Goal: Information Seeking & Learning: Learn about a topic

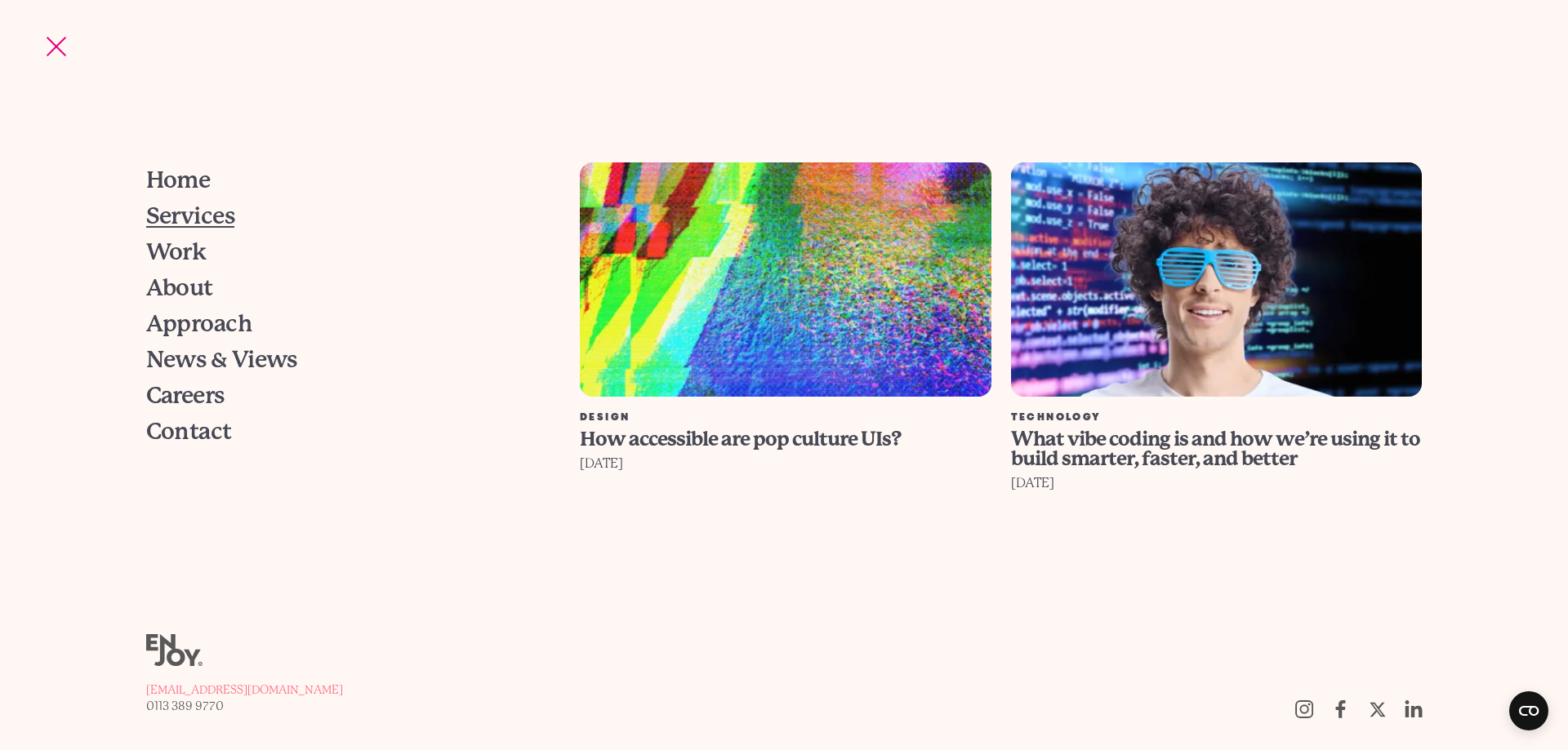
click at [186, 222] on span "Services" at bounding box center [191, 215] width 89 height 23
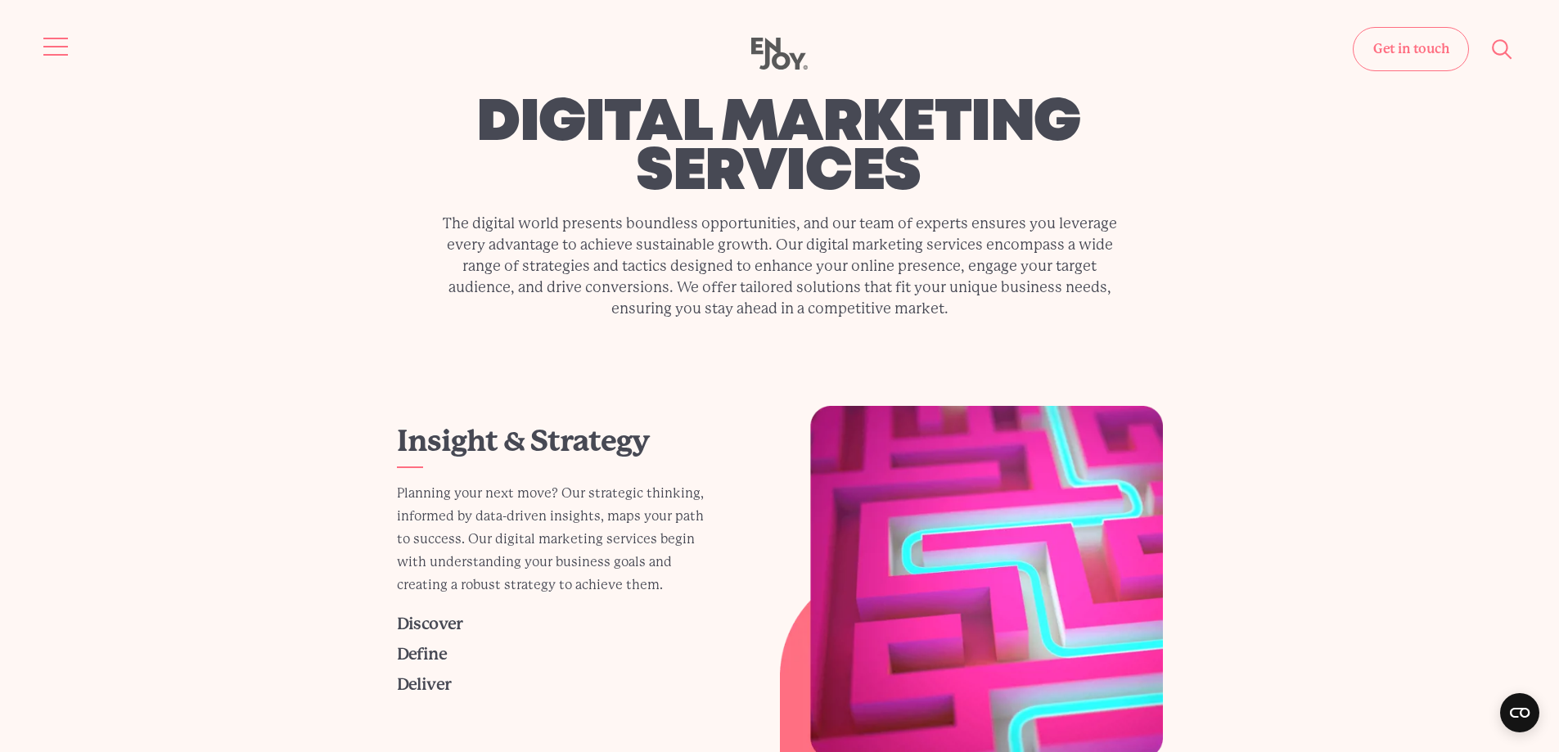
click at [58, 42] on button "Site navigation" at bounding box center [56, 46] width 34 height 34
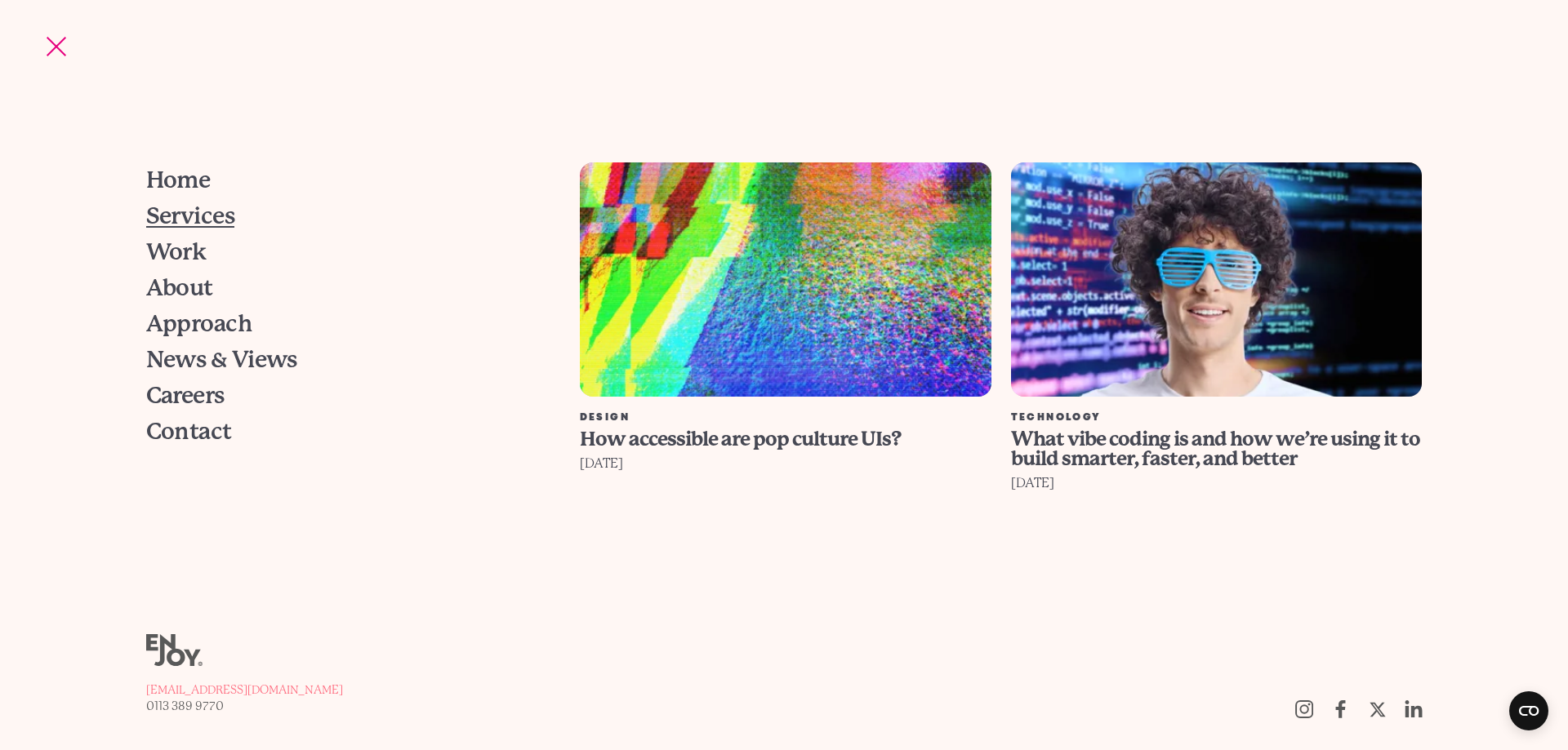
click at [206, 218] on span "Services" at bounding box center [191, 215] width 89 height 23
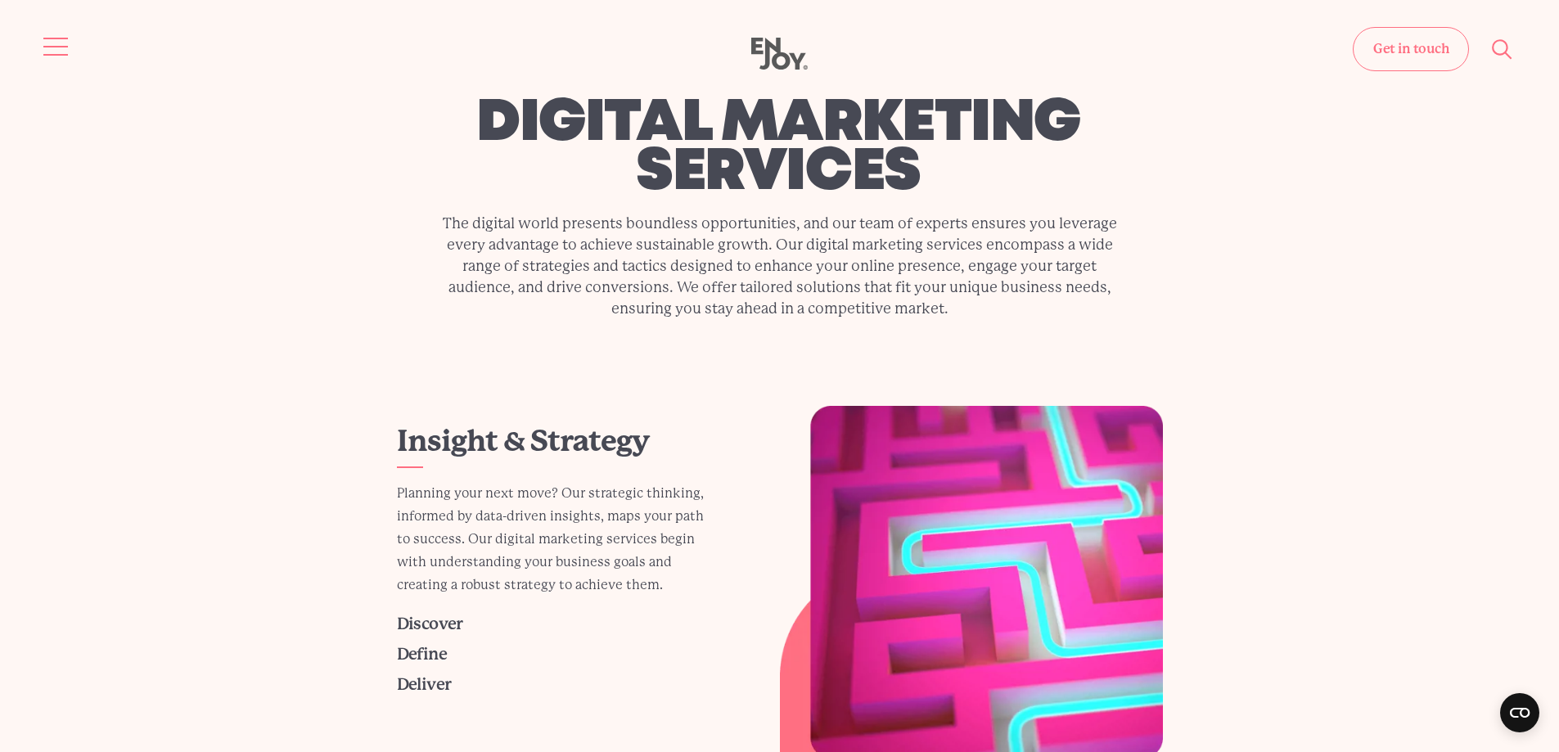
click at [56, 49] on button "Site navigation" at bounding box center [56, 46] width 34 height 34
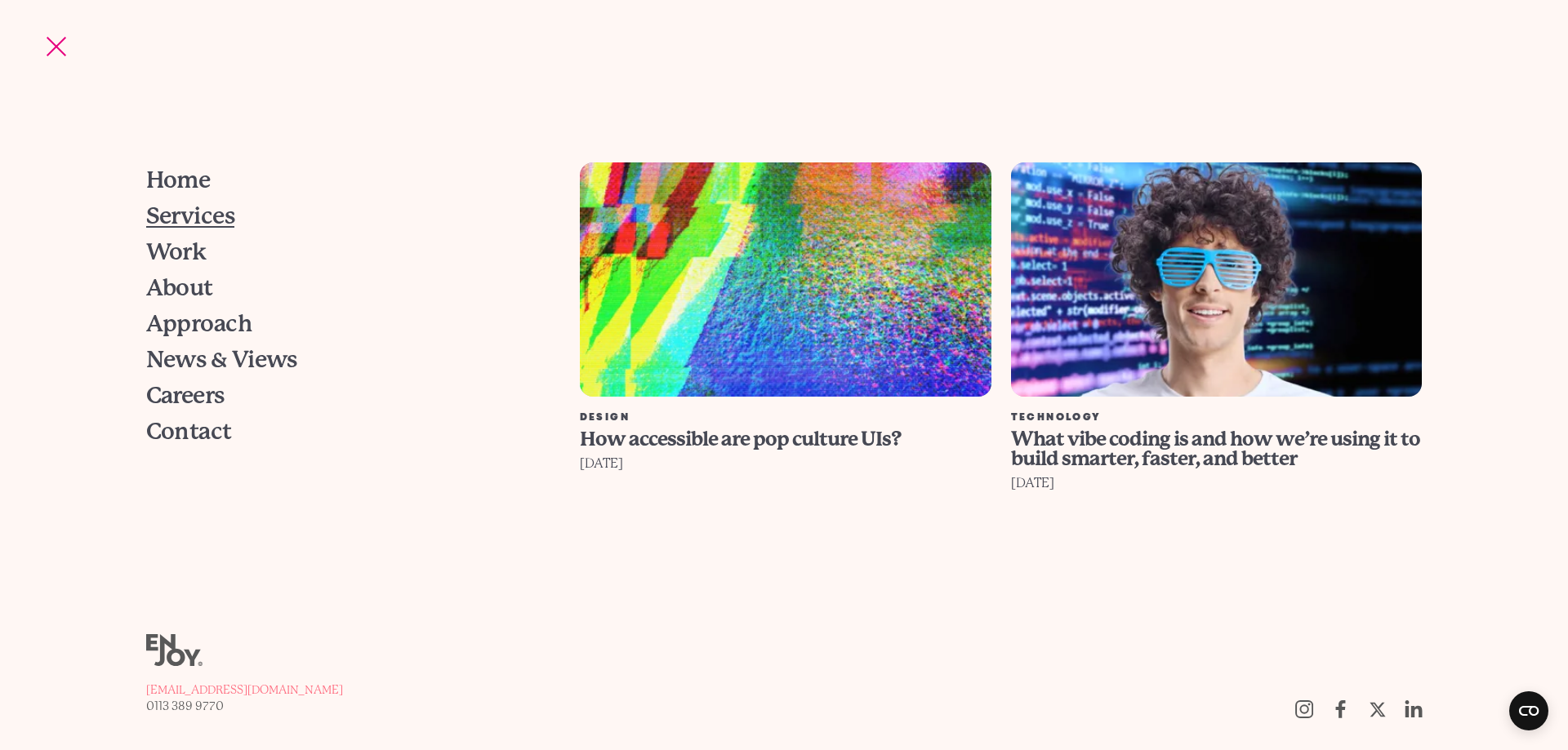
click at [215, 217] on span "Services" at bounding box center [191, 215] width 89 height 23
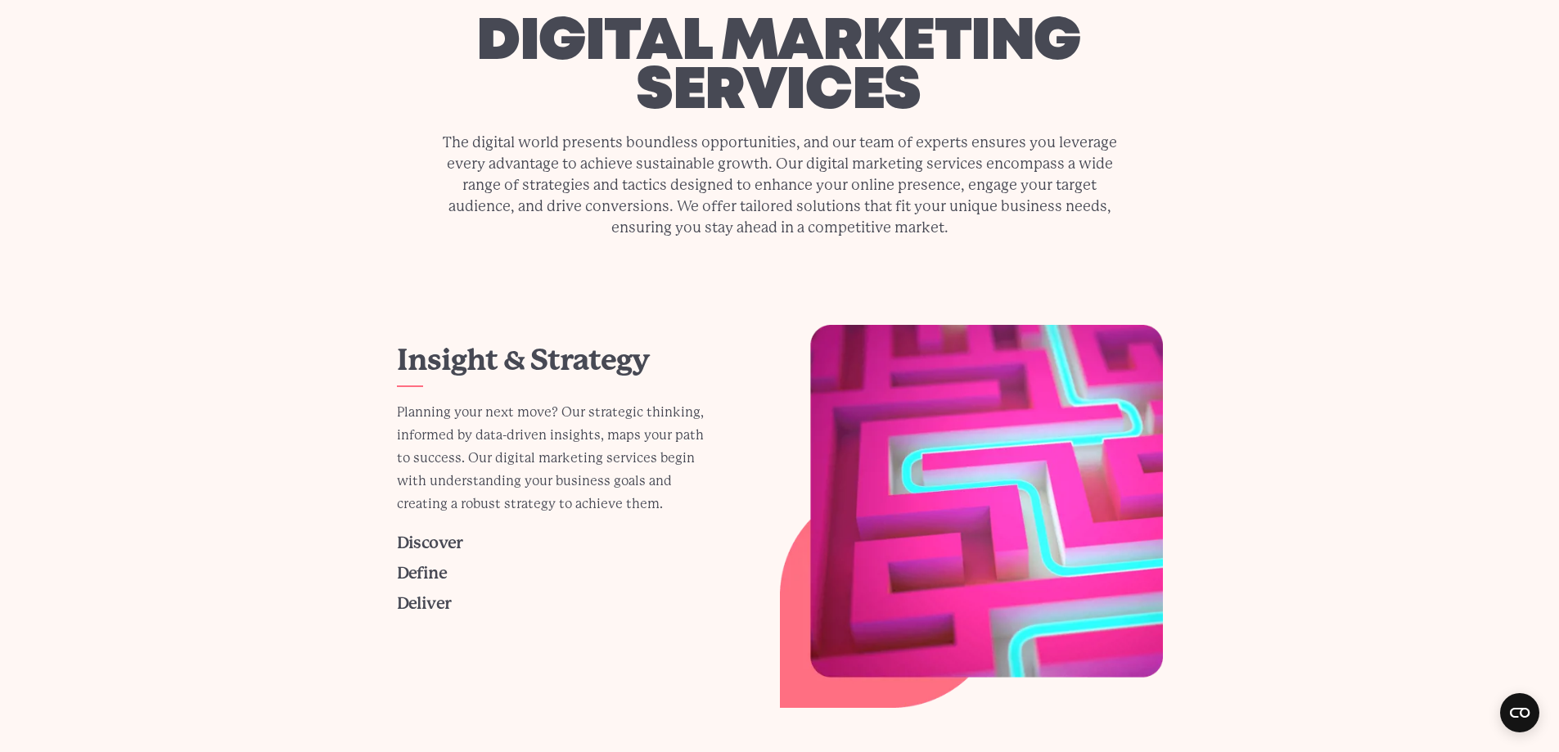
scroll to position [82, 0]
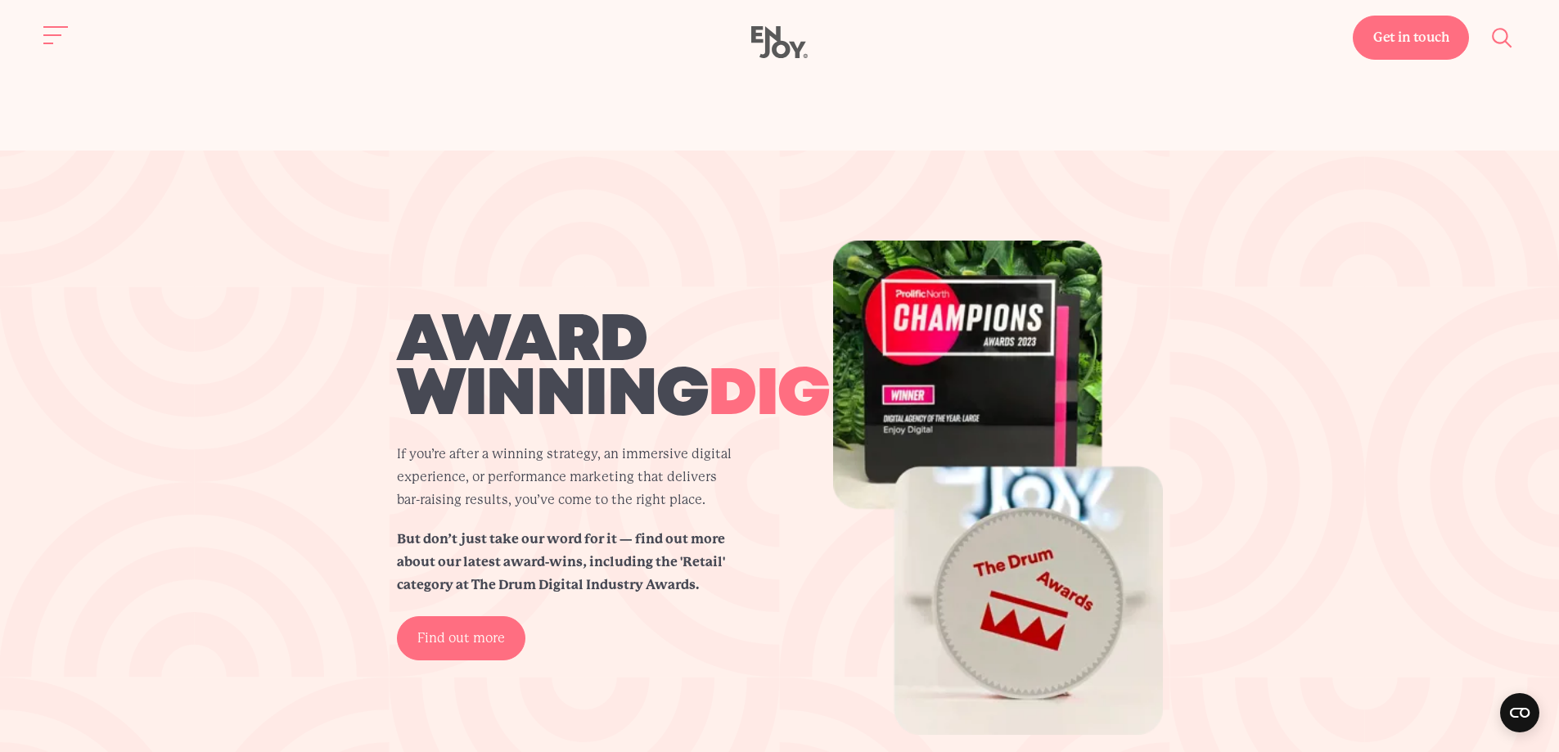
scroll to position [2620, 0]
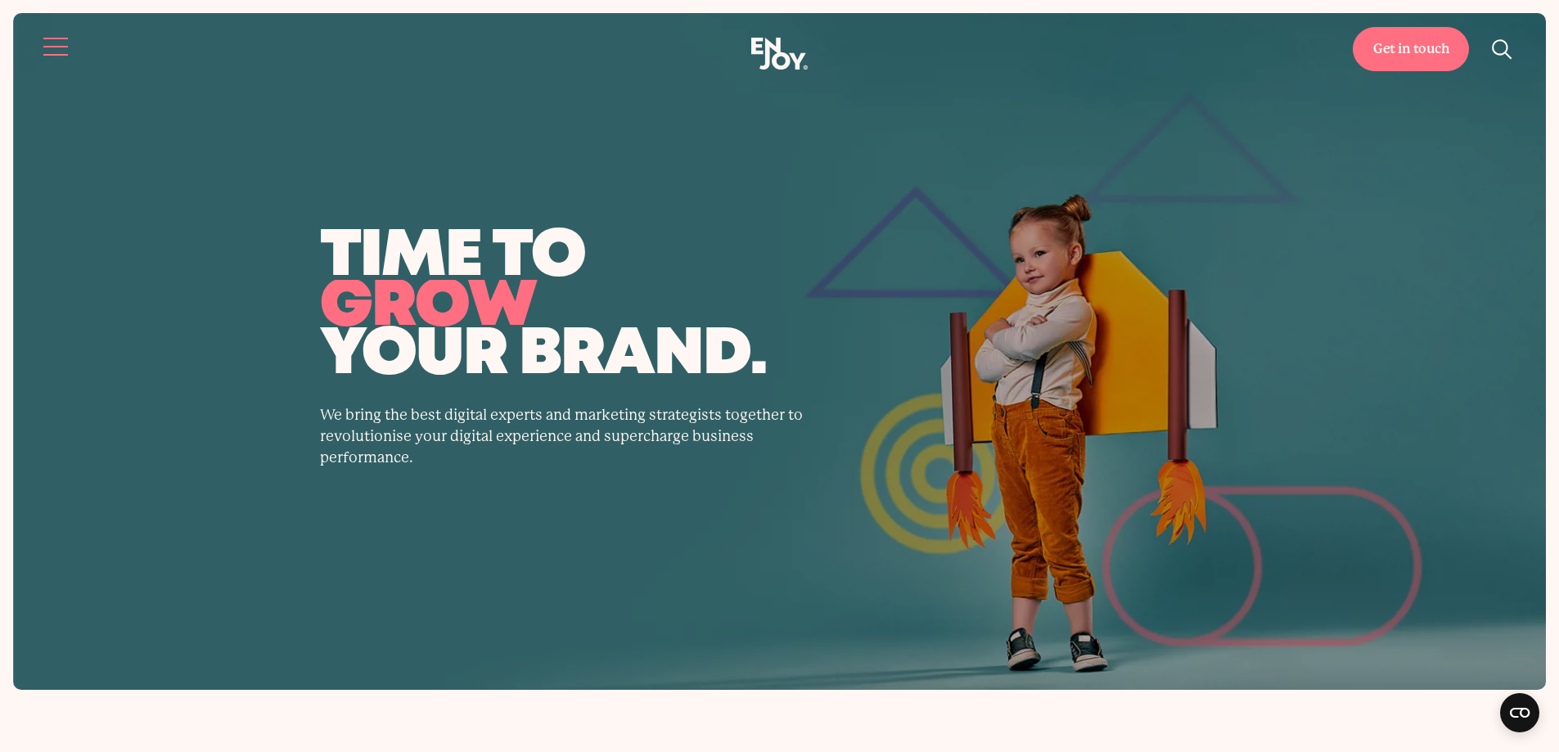
click at [47, 47] on button "Site navigation" at bounding box center [56, 46] width 34 height 34
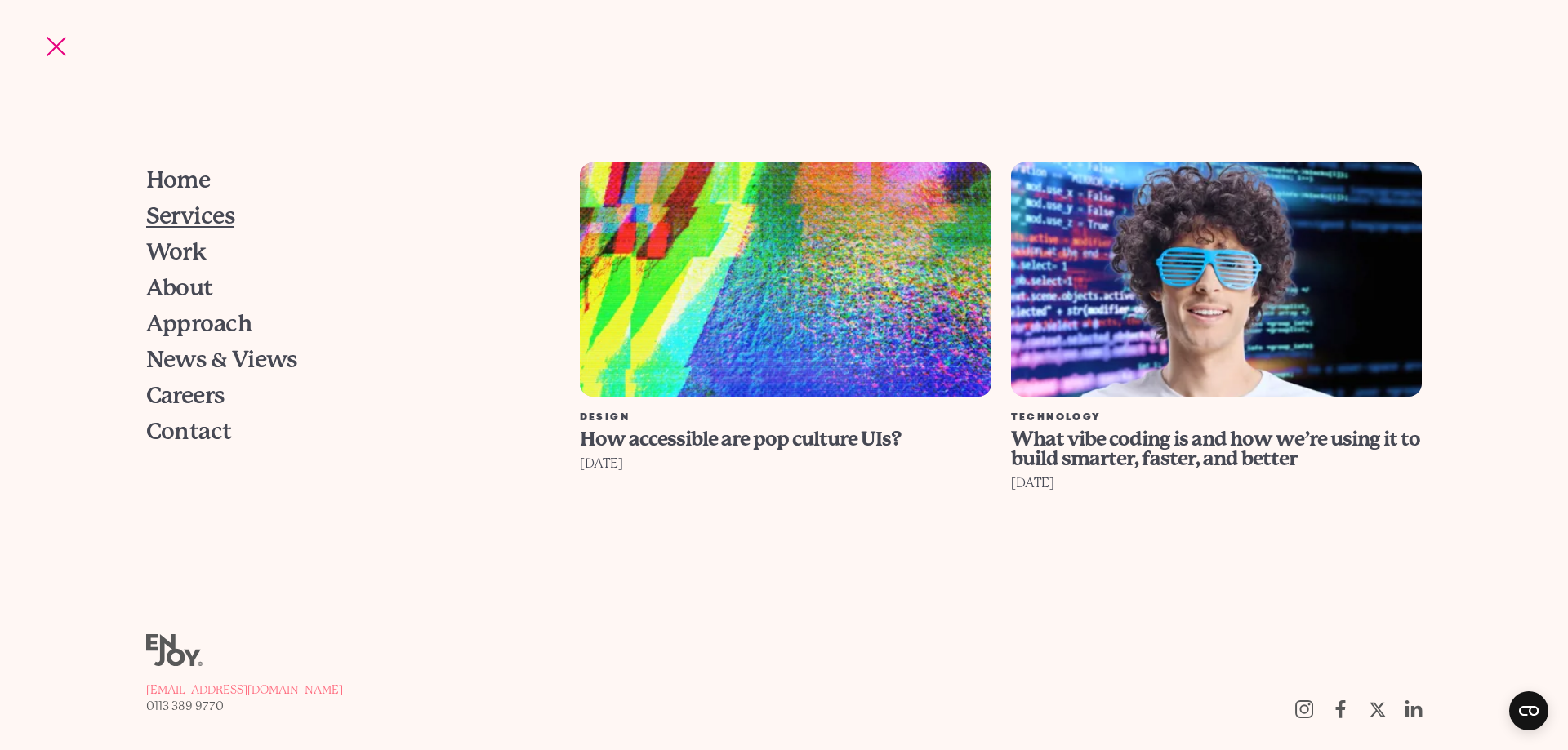
click at [178, 212] on span "Services" at bounding box center [191, 215] width 89 height 23
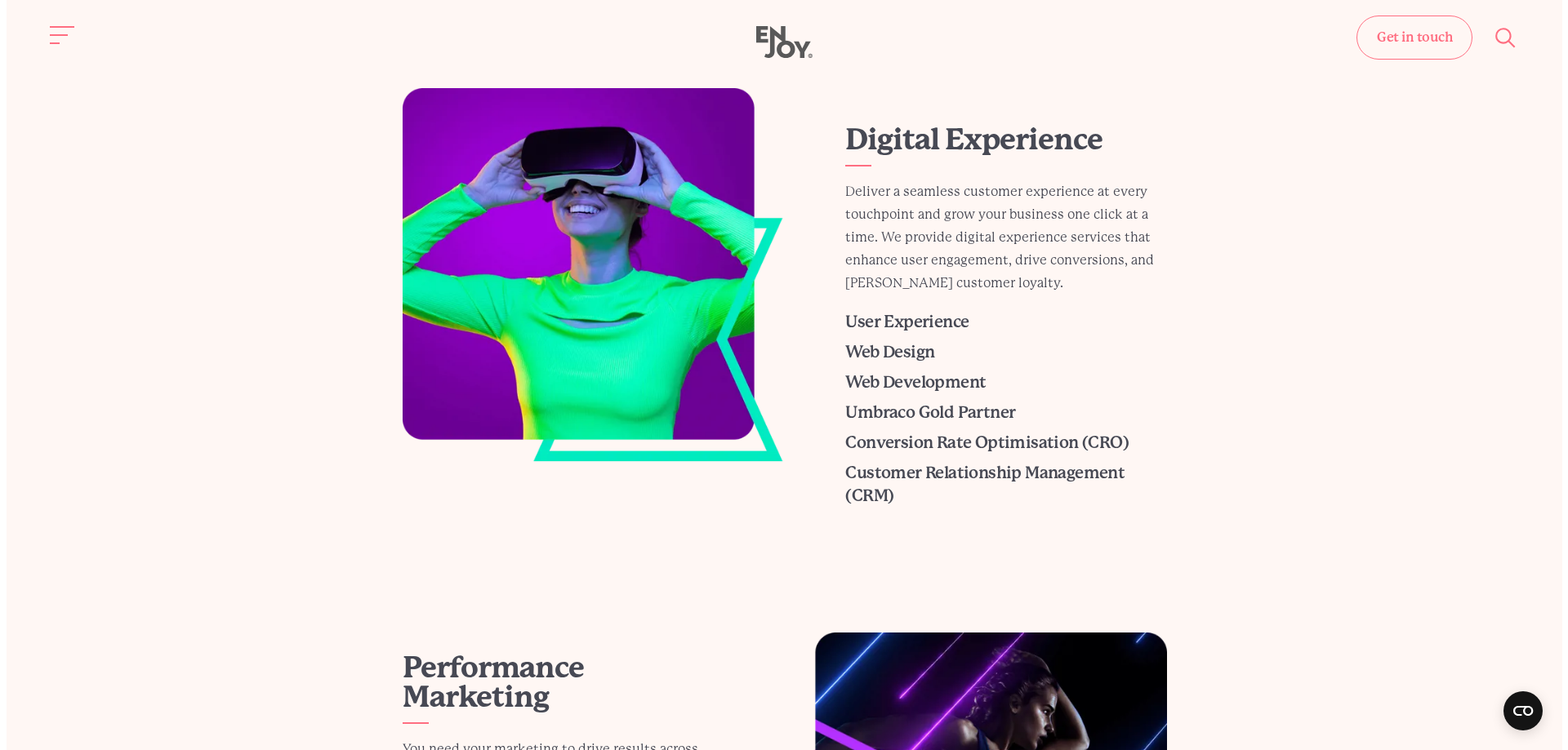
scroll to position [408, 0]
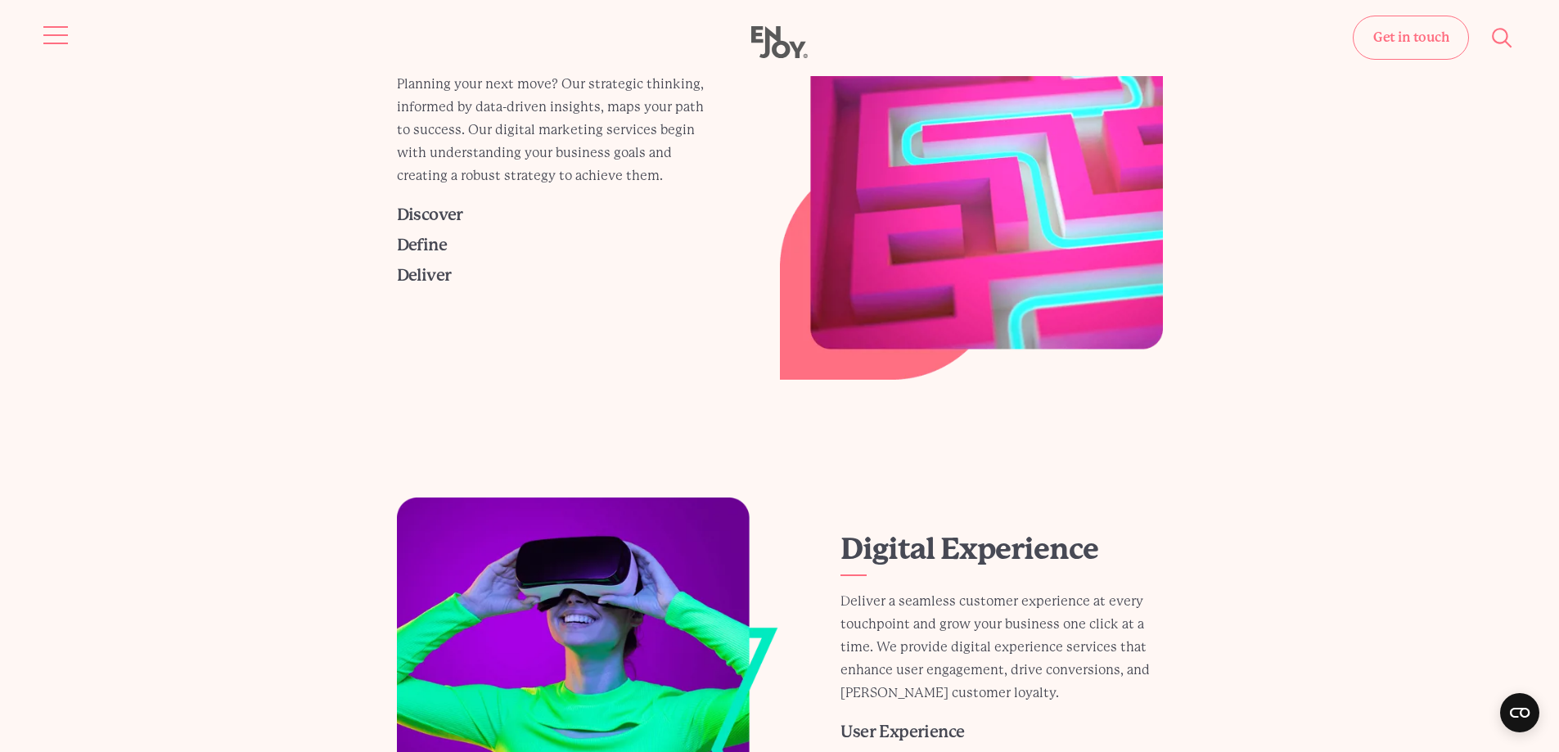
click at [47, 38] on button "Site navigation" at bounding box center [56, 35] width 34 height 34
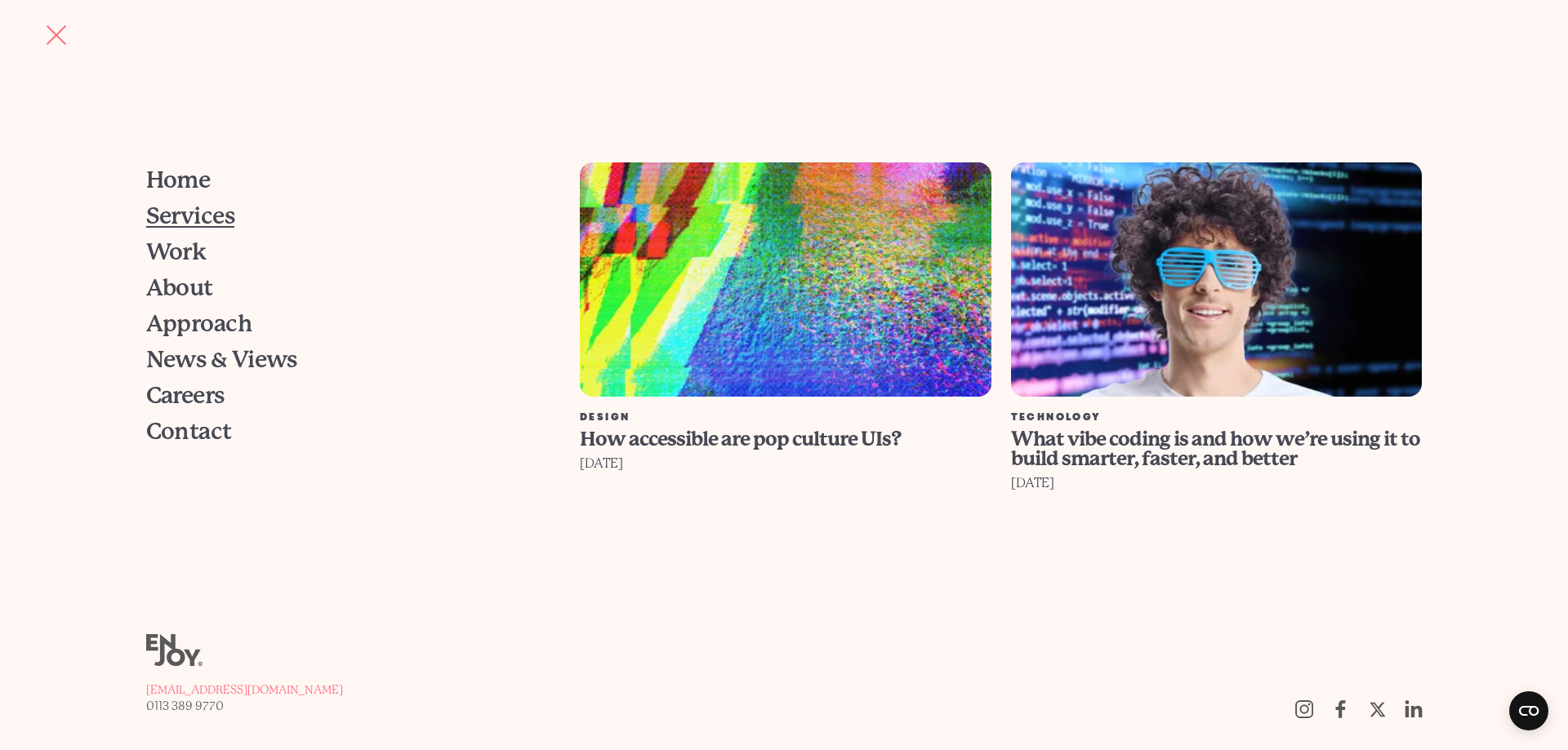
click at [192, 218] on span "Services" at bounding box center [191, 215] width 89 height 23
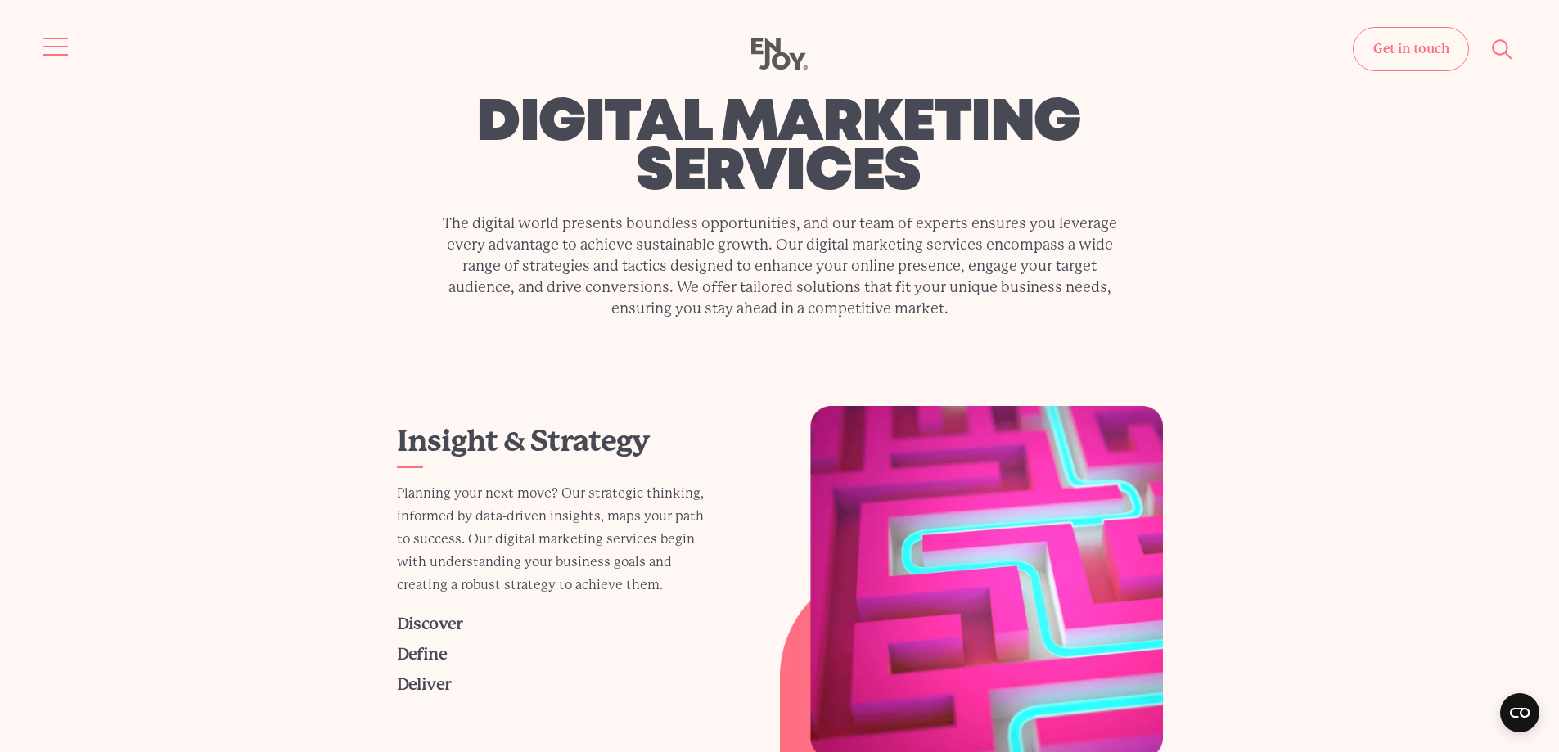
click at [52, 52] on button "Site navigation" at bounding box center [56, 46] width 34 height 34
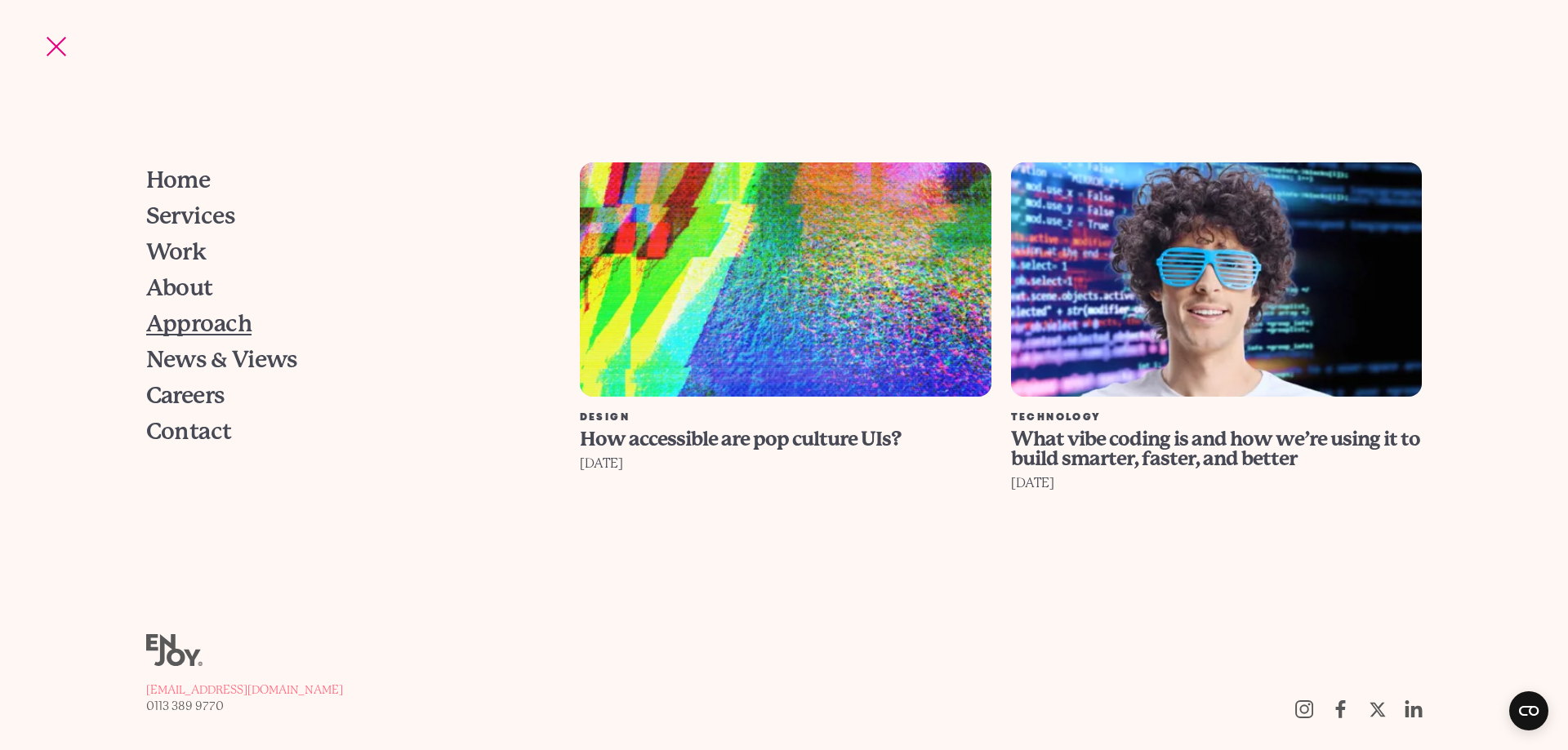
click at [197, 322] on span "Approach" at bounding box center [199, 324] width 106 height 23
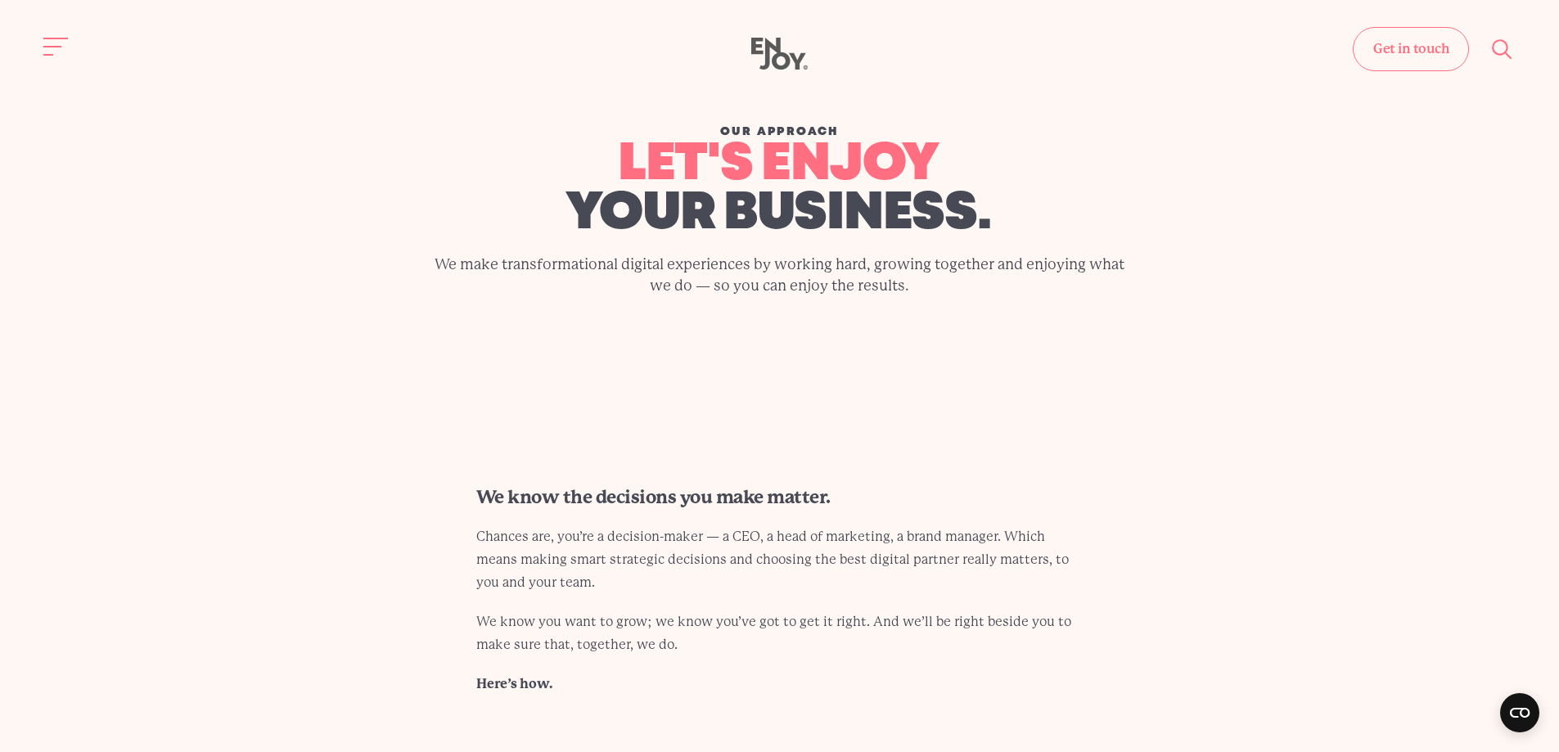
drag, startPoint x: 440, startPoint y: 296, endPoint x: 428, endPoint y: 267, distance: 31.9
click at [436, 295] on p "We make transformational digital experiences by working hard, growing together …" at bounding box center [780, 275] width 691 height 43
click at [51, 43] on button "Site navigation" at bounding box center [56, 46] width 34 height 34
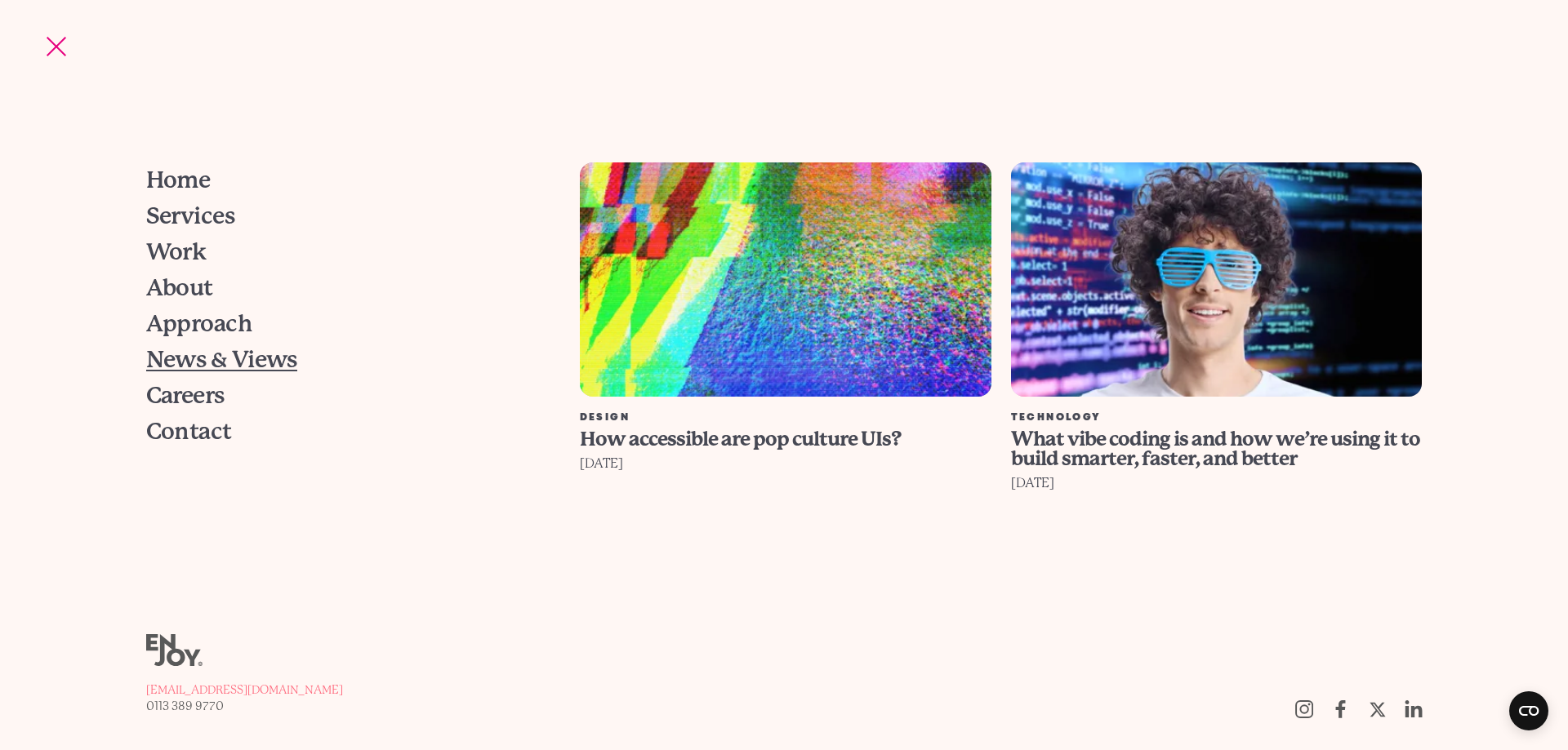
click at [213, 362] on span "News & Views" at bounding box center [221, 360] width 151 height 23
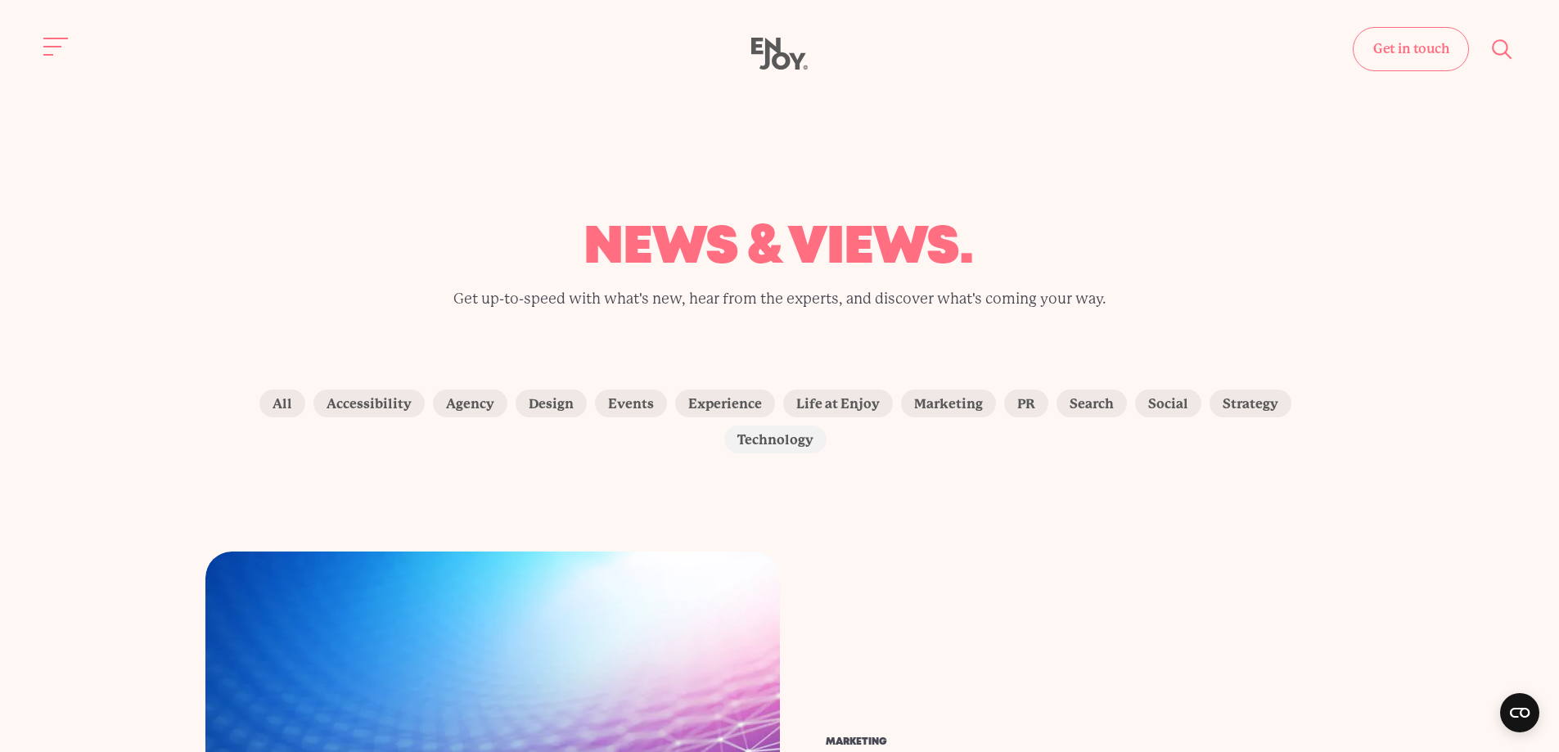
click at [827, 426] on label "Technology" at bounding box center [775, 440] width 102 height 28
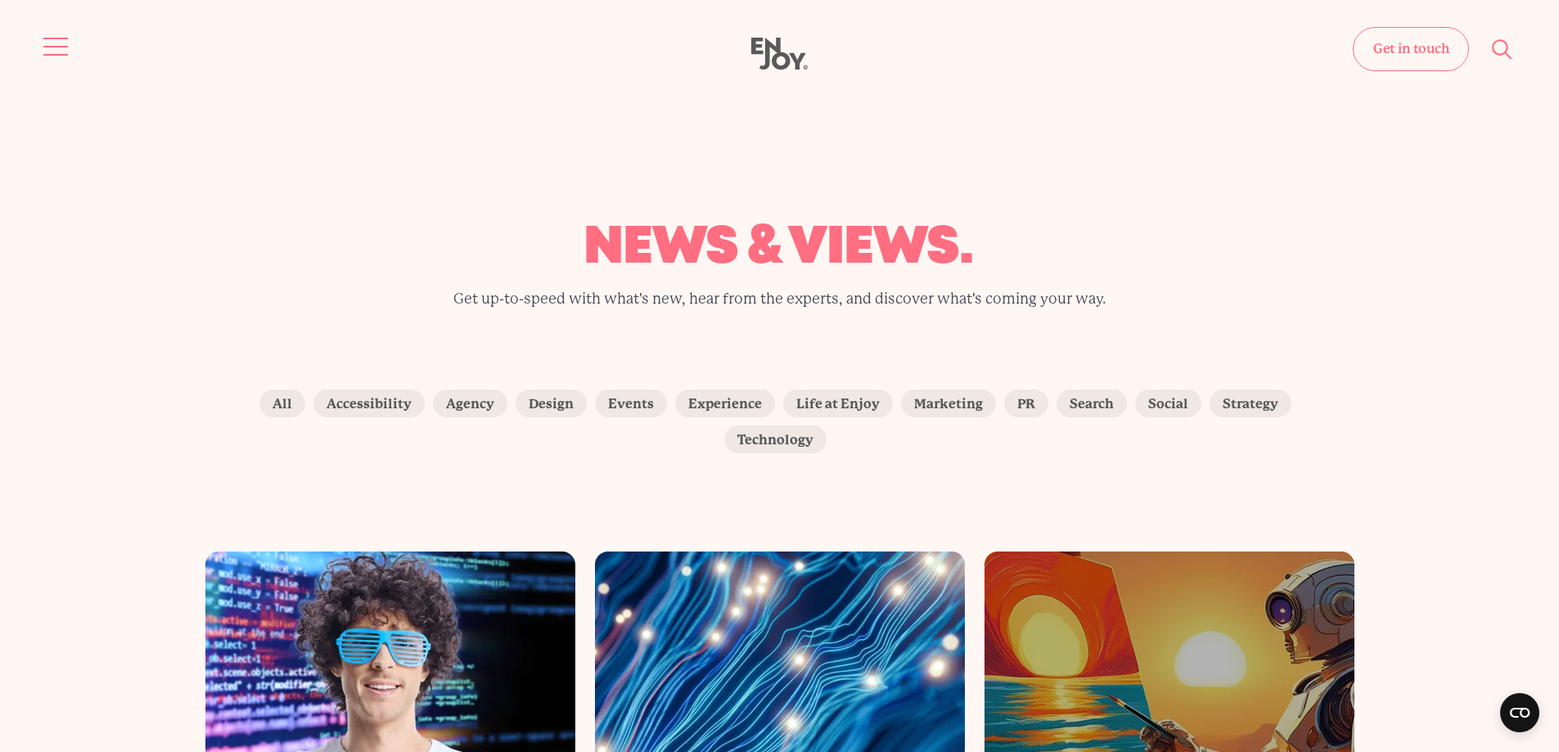
click at [46, 40] on button "Site navigation" at bounding box center [56, 46] width 34 height 34
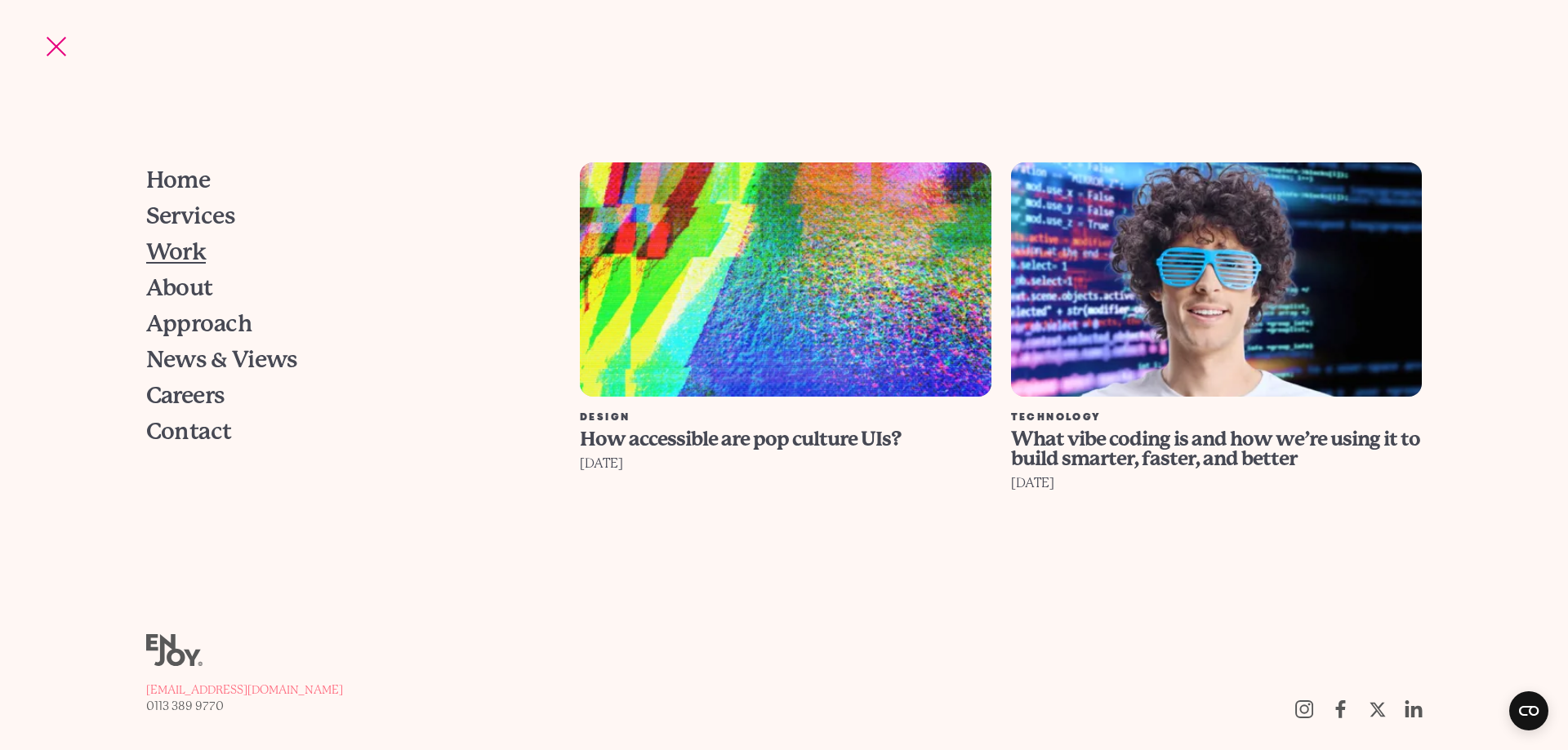
click at [192, 254] on span "Work" at bounding box center [177, 251] width 61 height 23
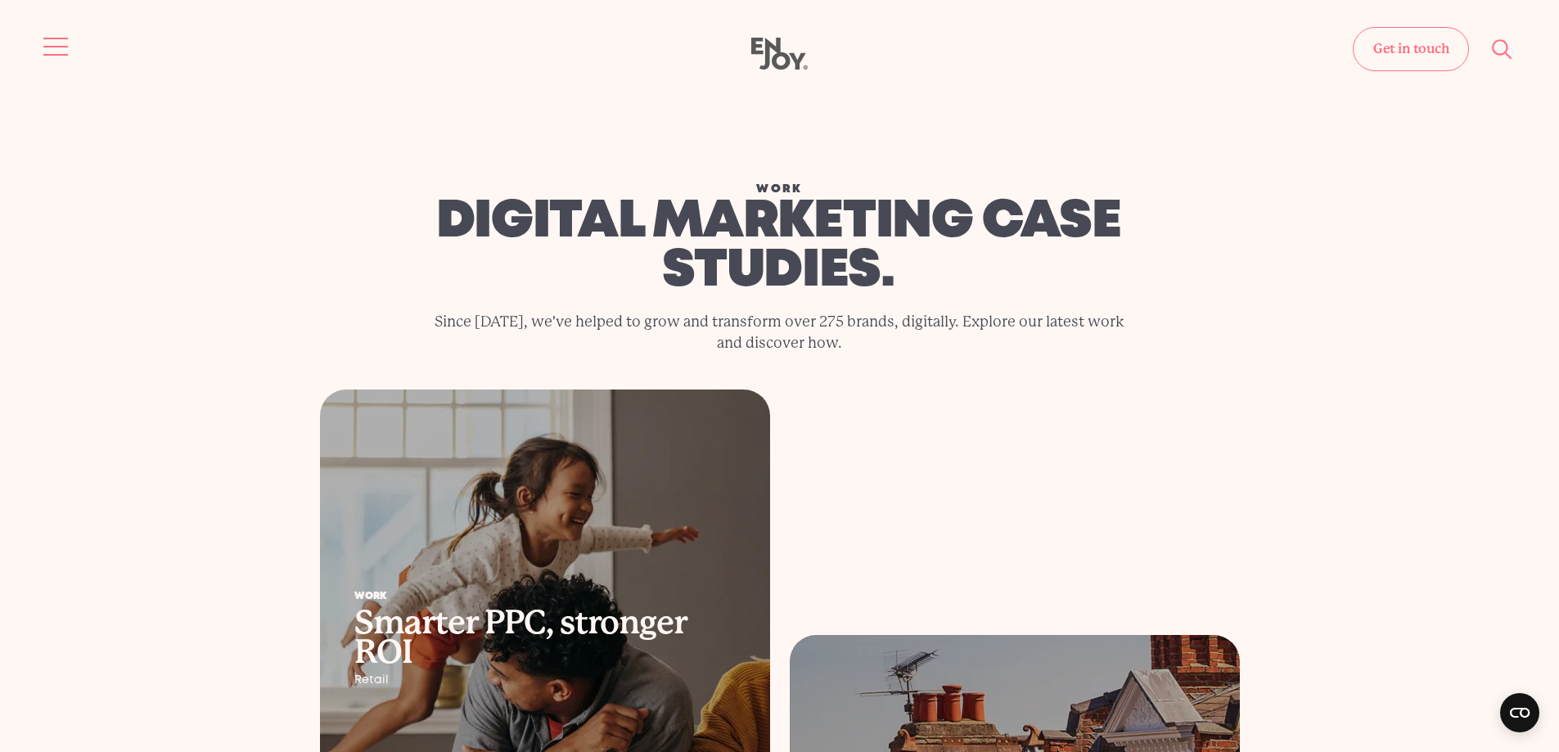
click at [66, 35] on button "Site navigation" at bounding box center [56, 46] width 34 height 34
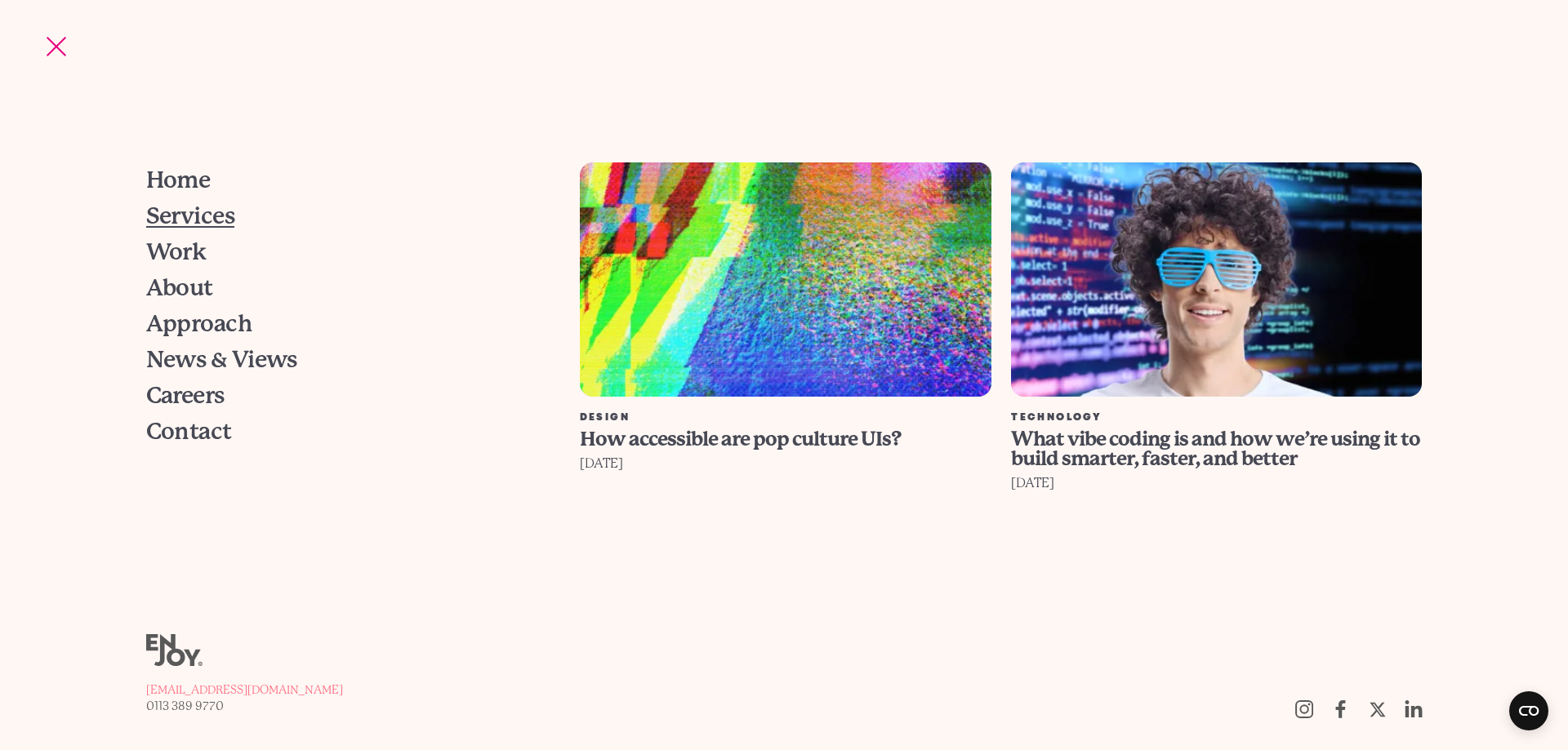
click at [198, 222] on span "Services" at bounding box center [191, 215] width 89 height 23
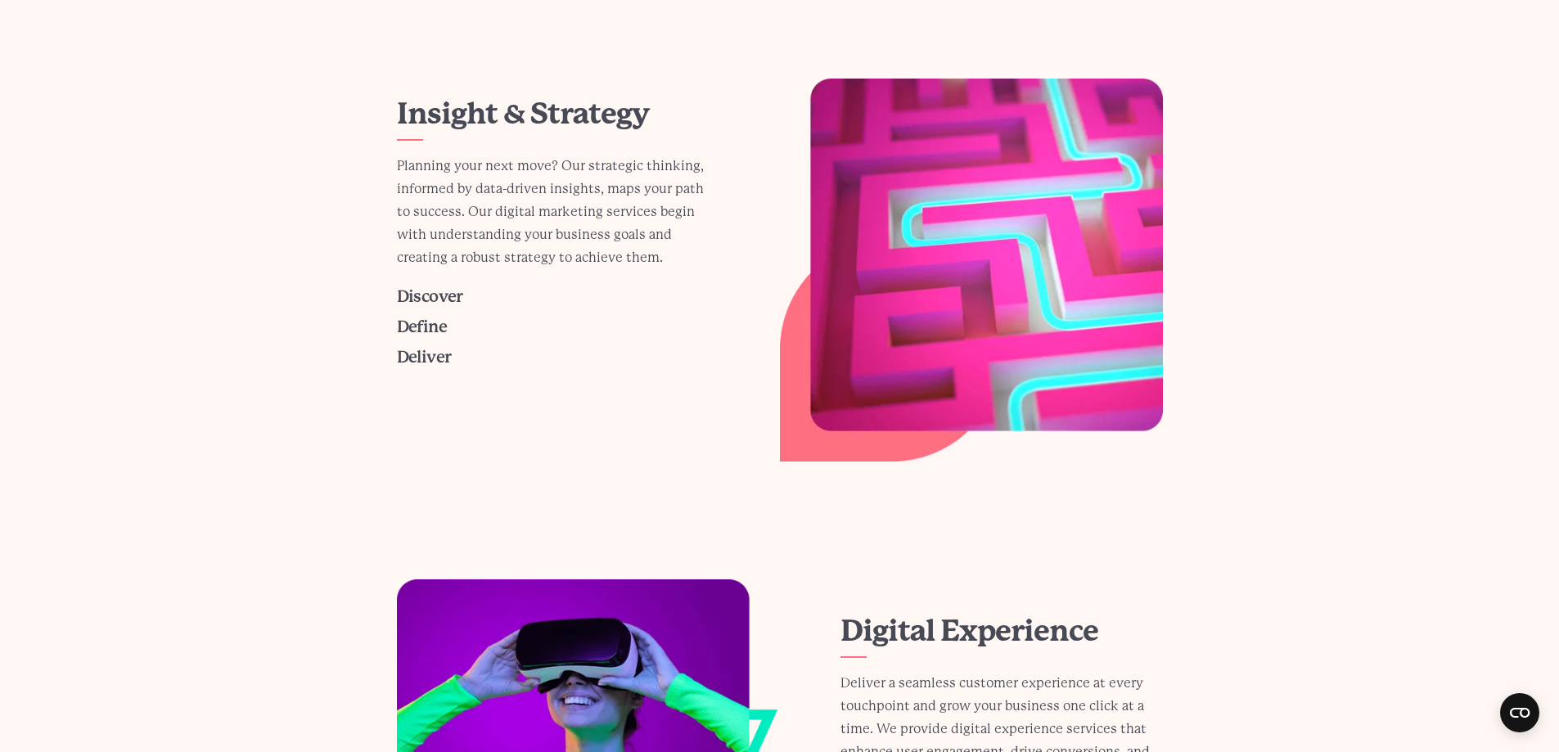
scroll to position [737, 0]
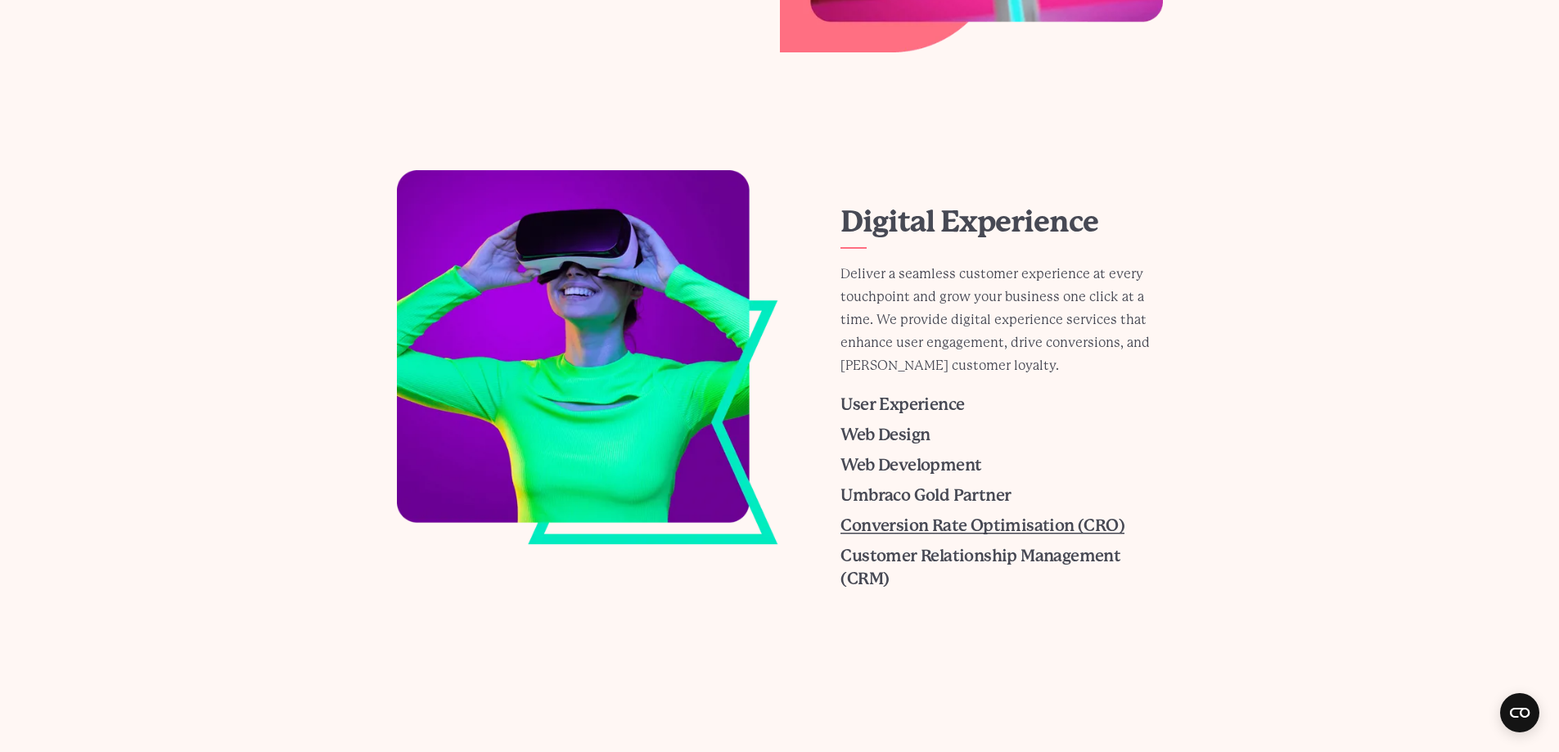
click at [968, 526] on span "Conversion Rate Optimisation (CRO)" at bounding box center [983, 526] width 284 height 19
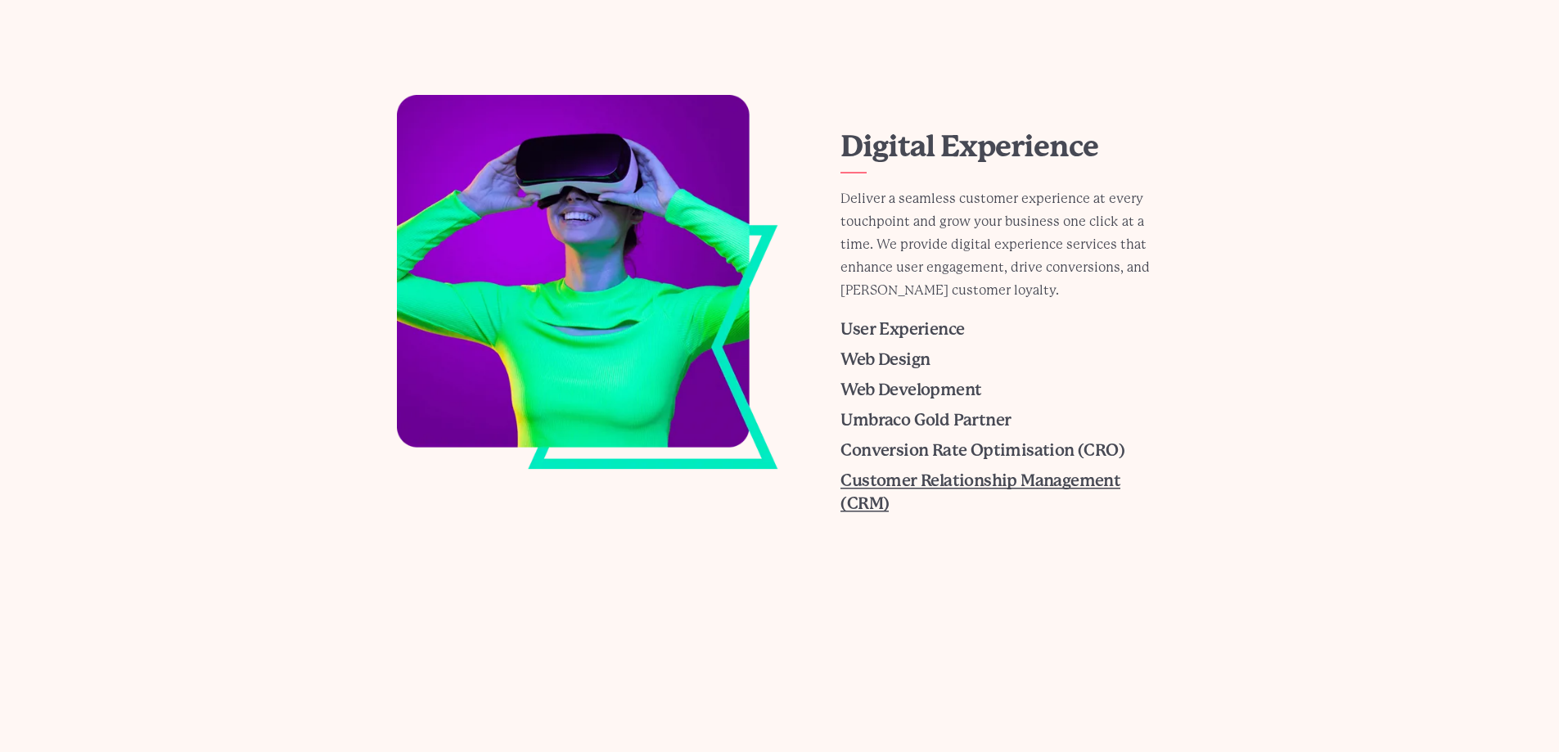
scroll to position [737, 0]
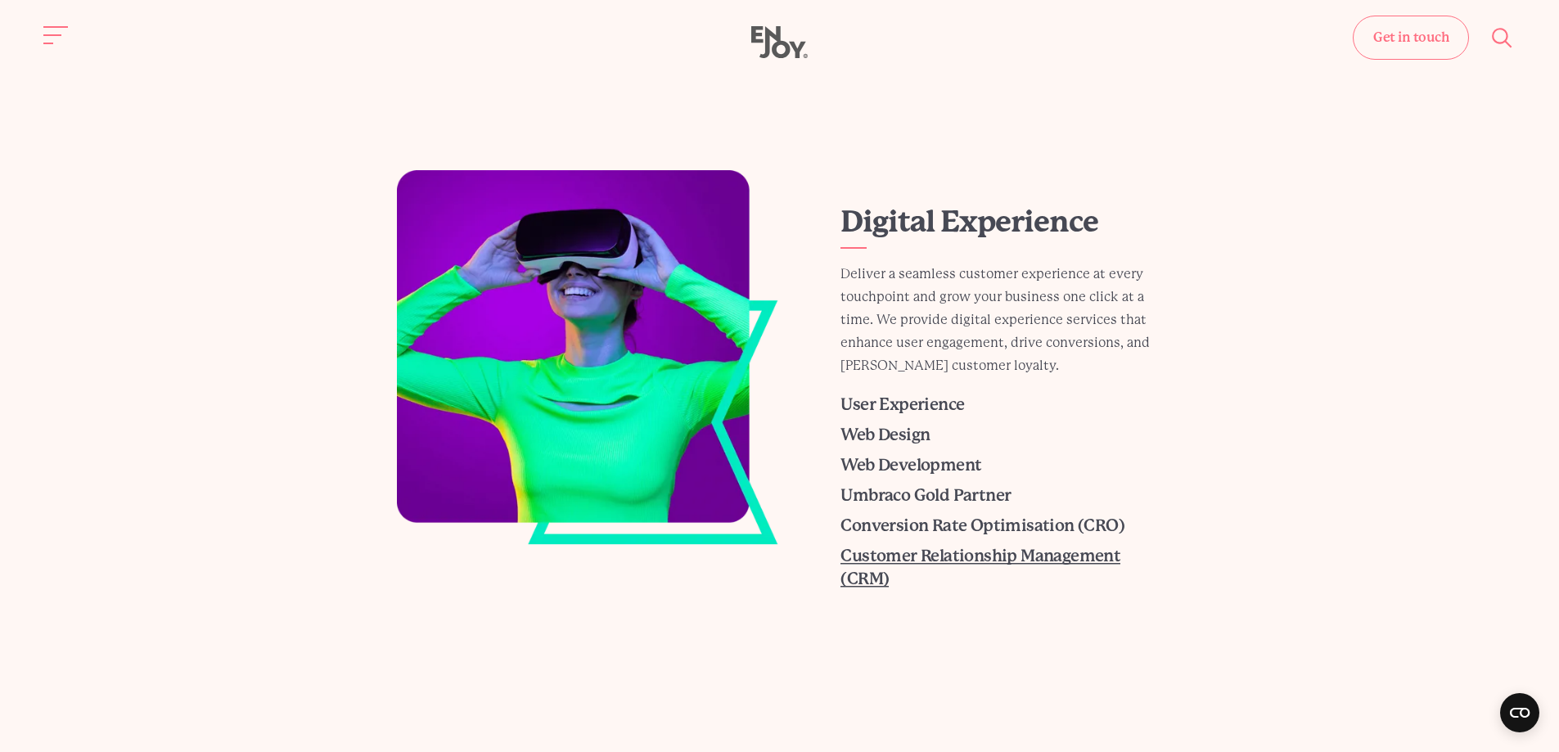
click at [896, 566] on h3 "Customer Relationship Management (CRM)" at bounding box center [1002, 568] width 322 height 46
click at [869, 583] on span "Customer Relationship Management (CRM)" at bounding box center [981, 568] width 280 height 42
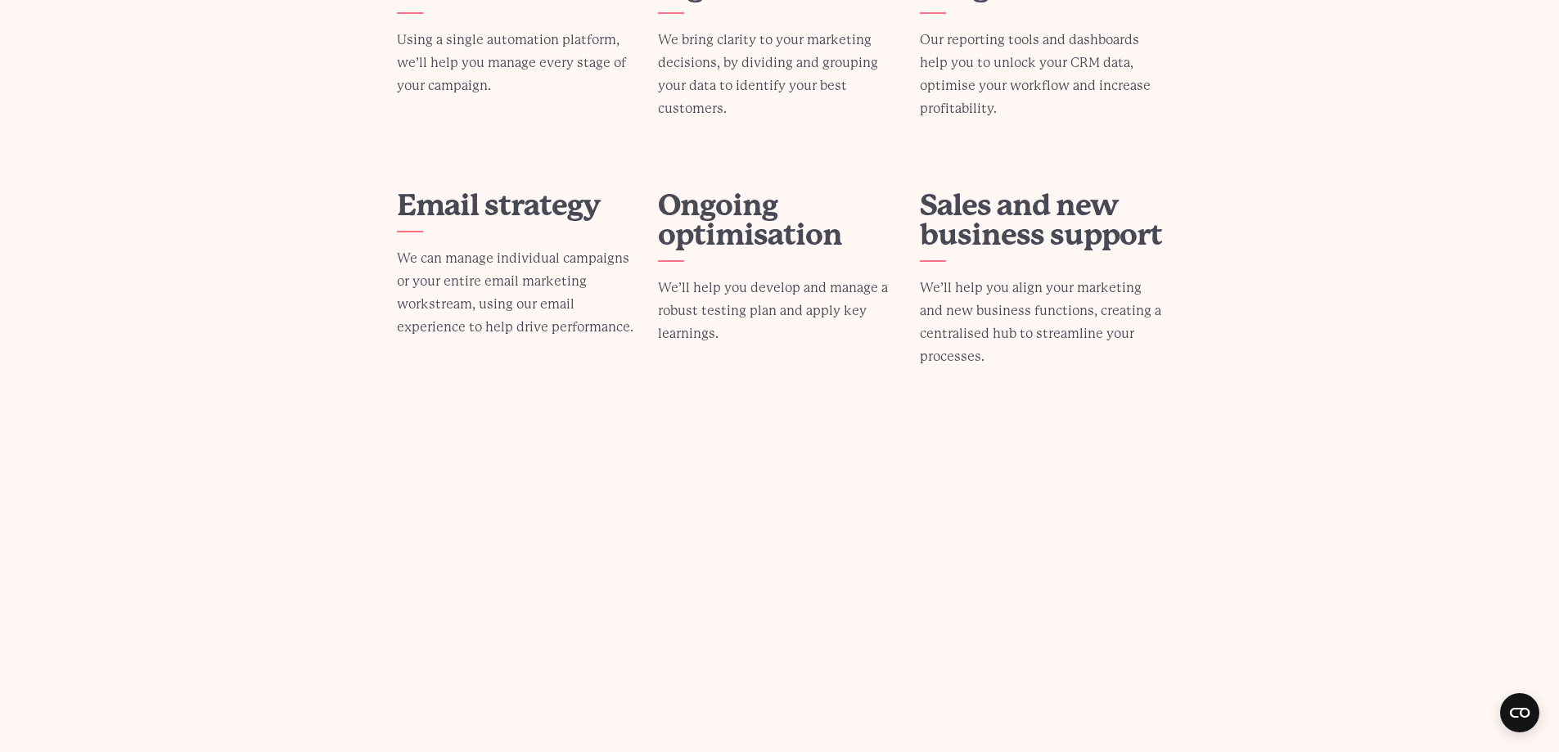
scroll to position [1146, 0]
